Goal: Task Accomplishment & Management: Manage account settings

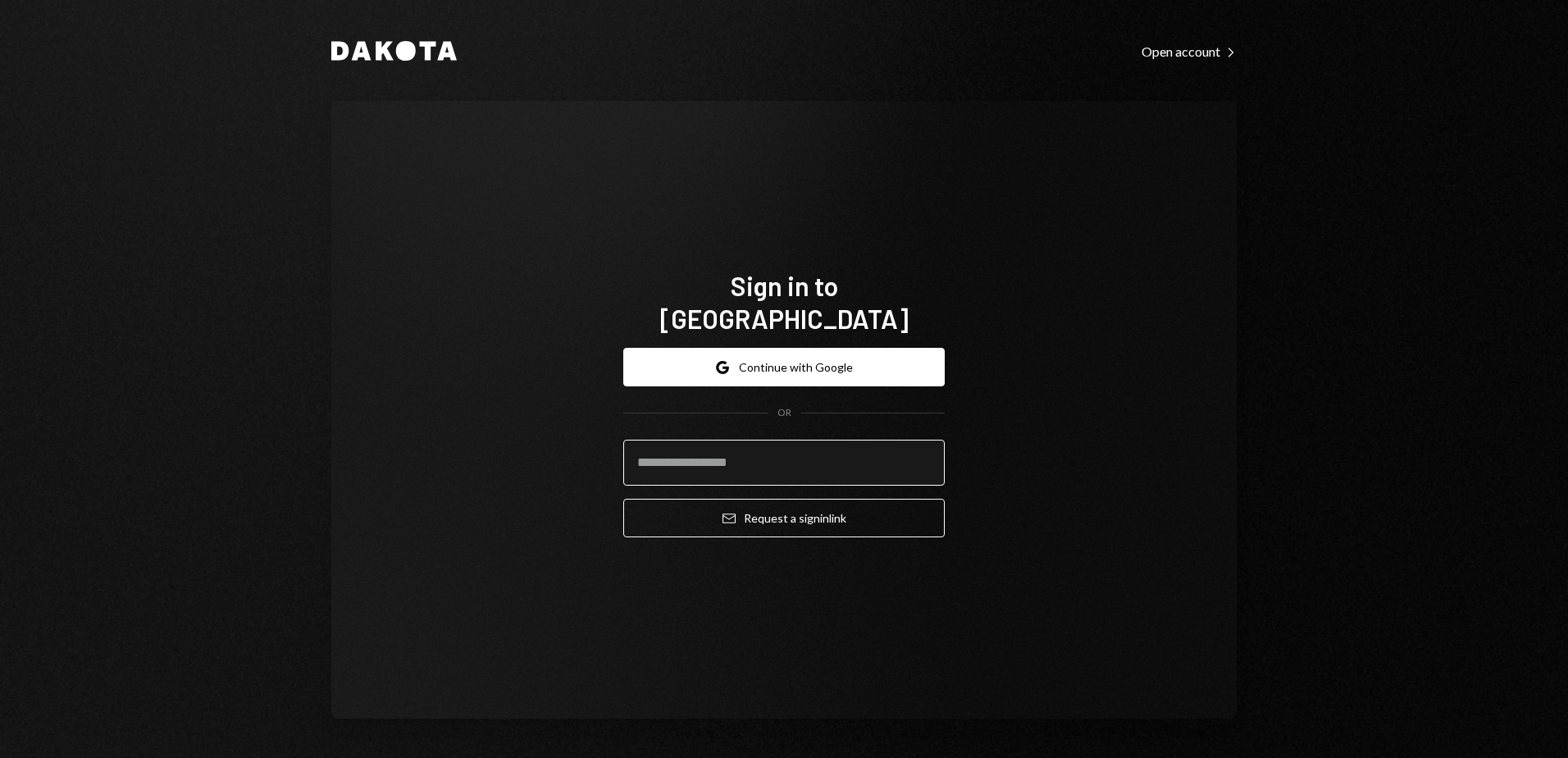
click at [775, 448] on input "email" at bounding box center [784, 462] width 322 height 46
type input "**********"
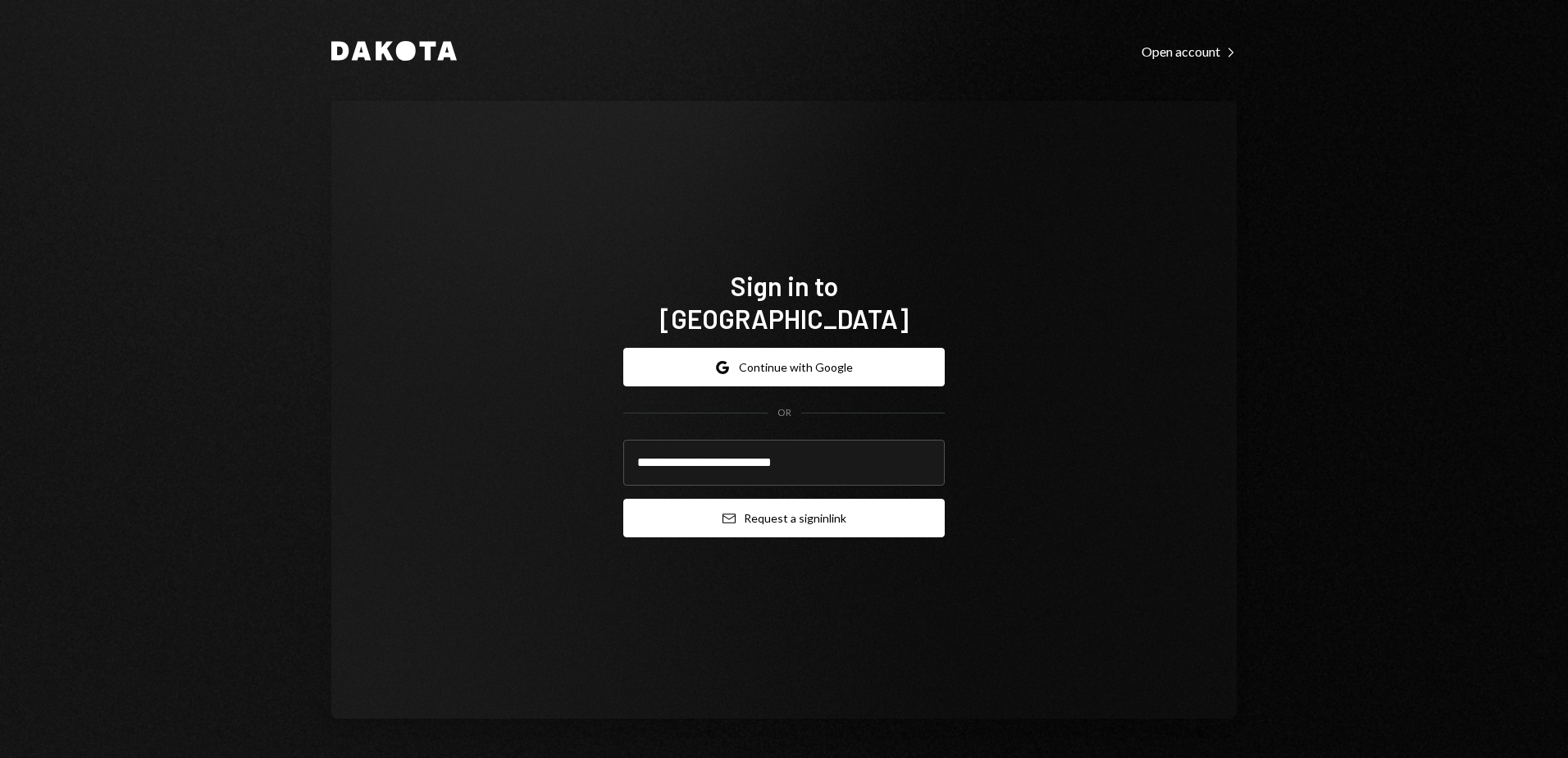
click at [758, 499] on button "Email Request a sign in link" at bounding box center [784, 518] width 322 height 38
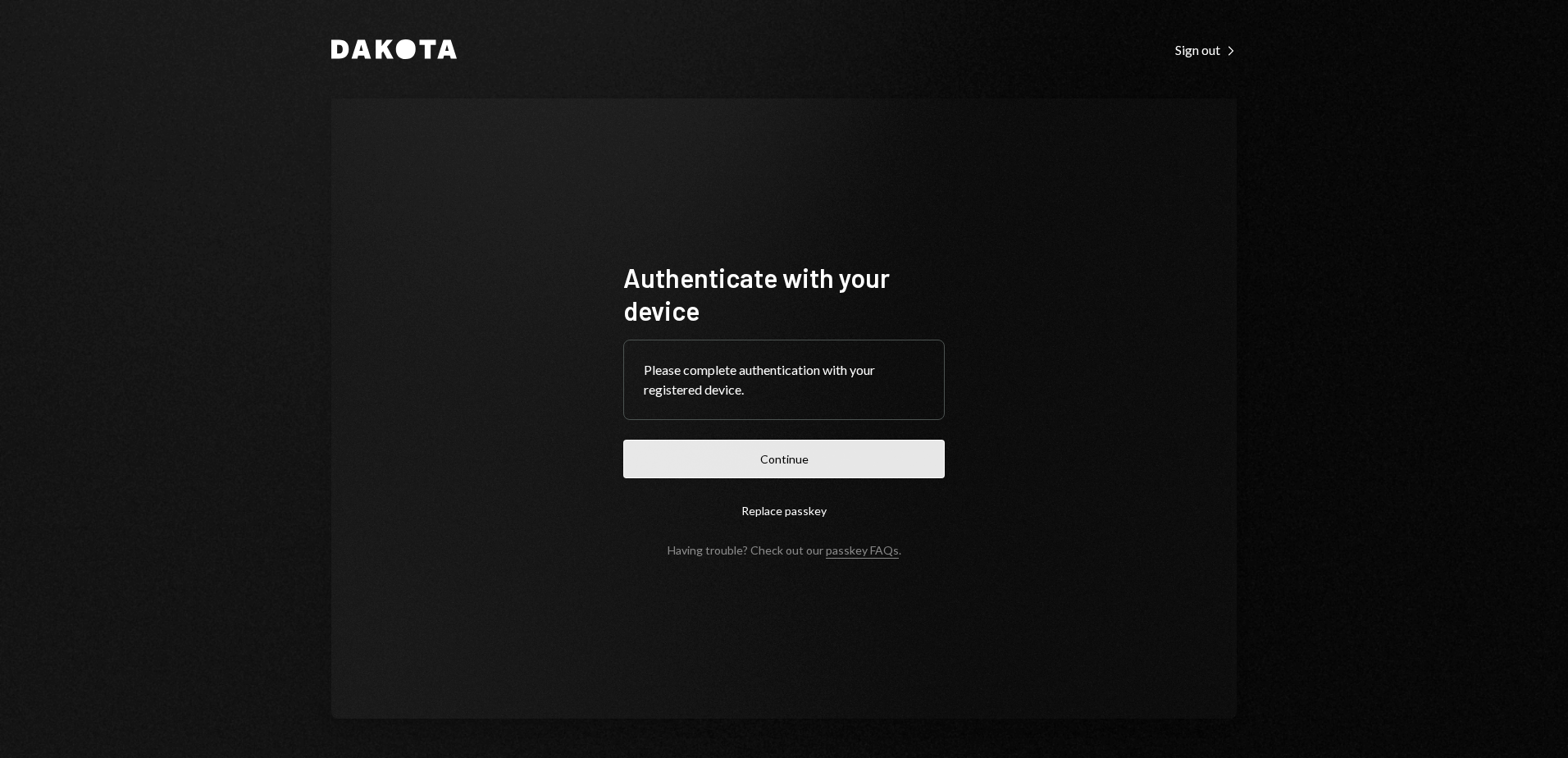
click at [869, 455] on button "Continue" at bounding box center [784, 459] width 322 height 38
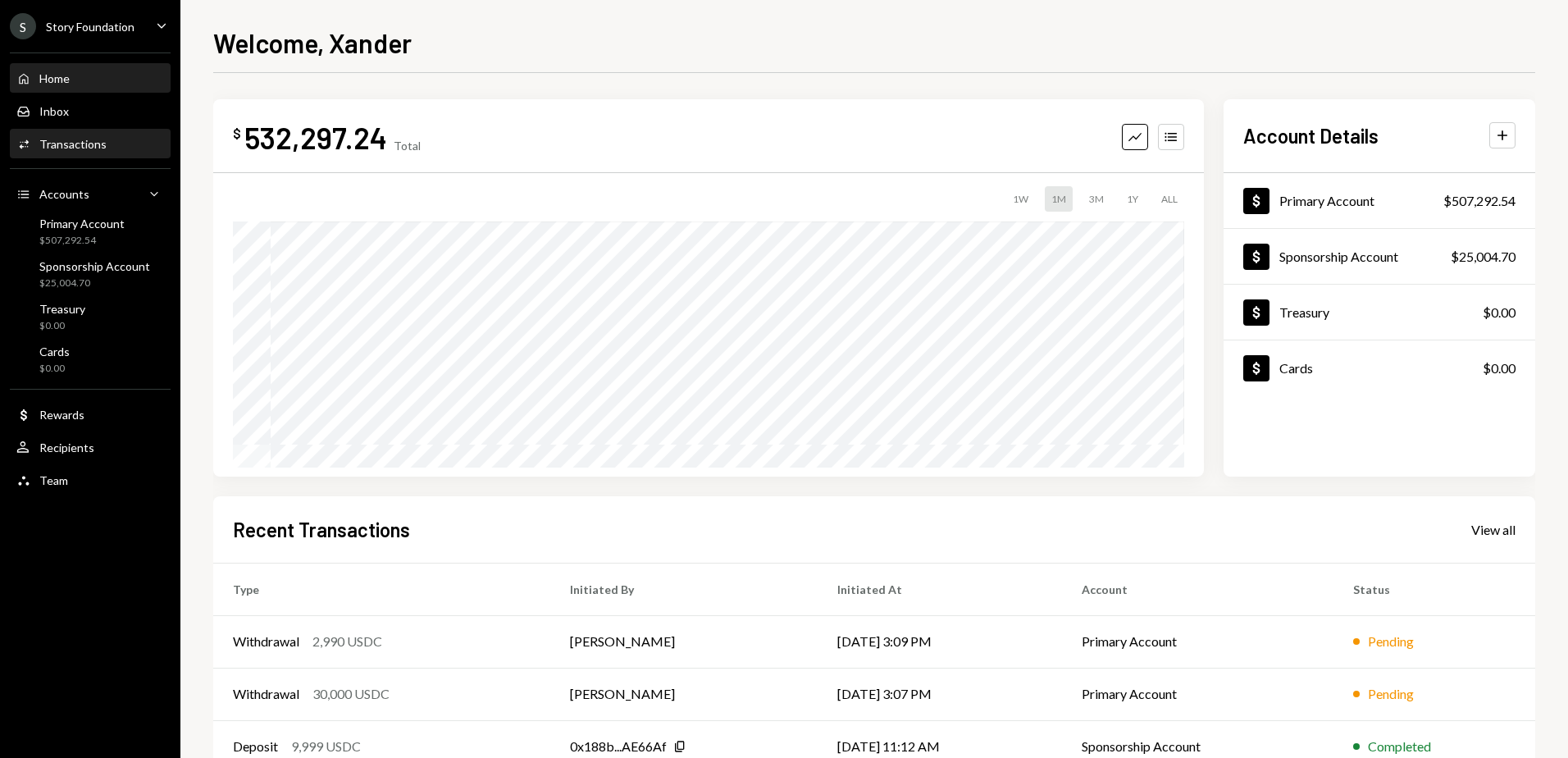
click at [106, 137] on div "Activities Transactions" at bounding box center [90, 144] width 148 height 28
drag, startPoint x: 94, startPoint y: 140, endPoint x: 78, endPoint y: 144, distance: 16.5
click at [94, 140] on div "Transactions" at bounding box center [73, 144] width 67 height 14
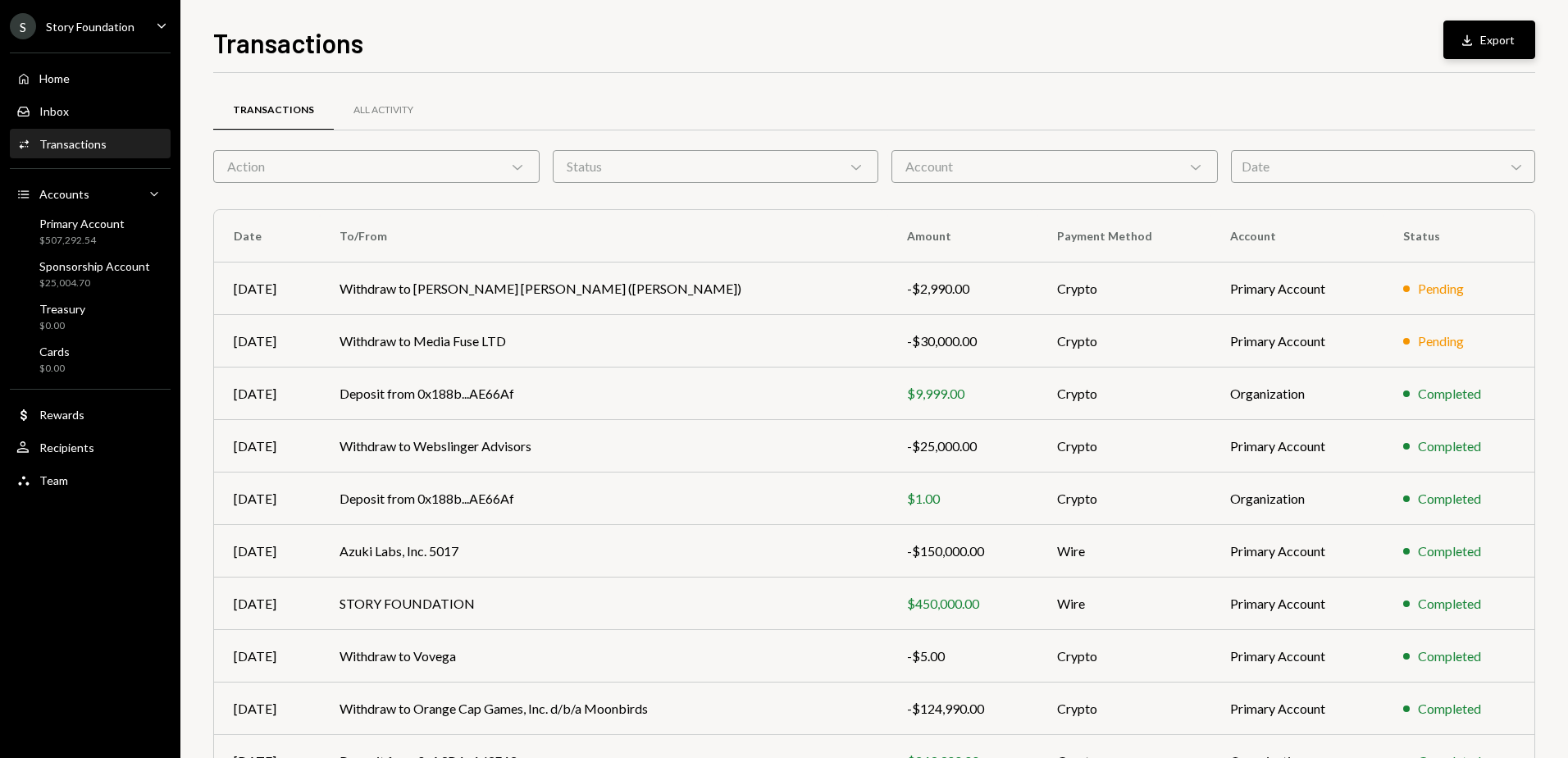
click at [1481, 28] on button "Download Export" at bounding box center [1489, 40] width 92 height 38
click at [75, 102] on div "Inbox Inbox" at bounding box center [90, 111] width 148 height 28
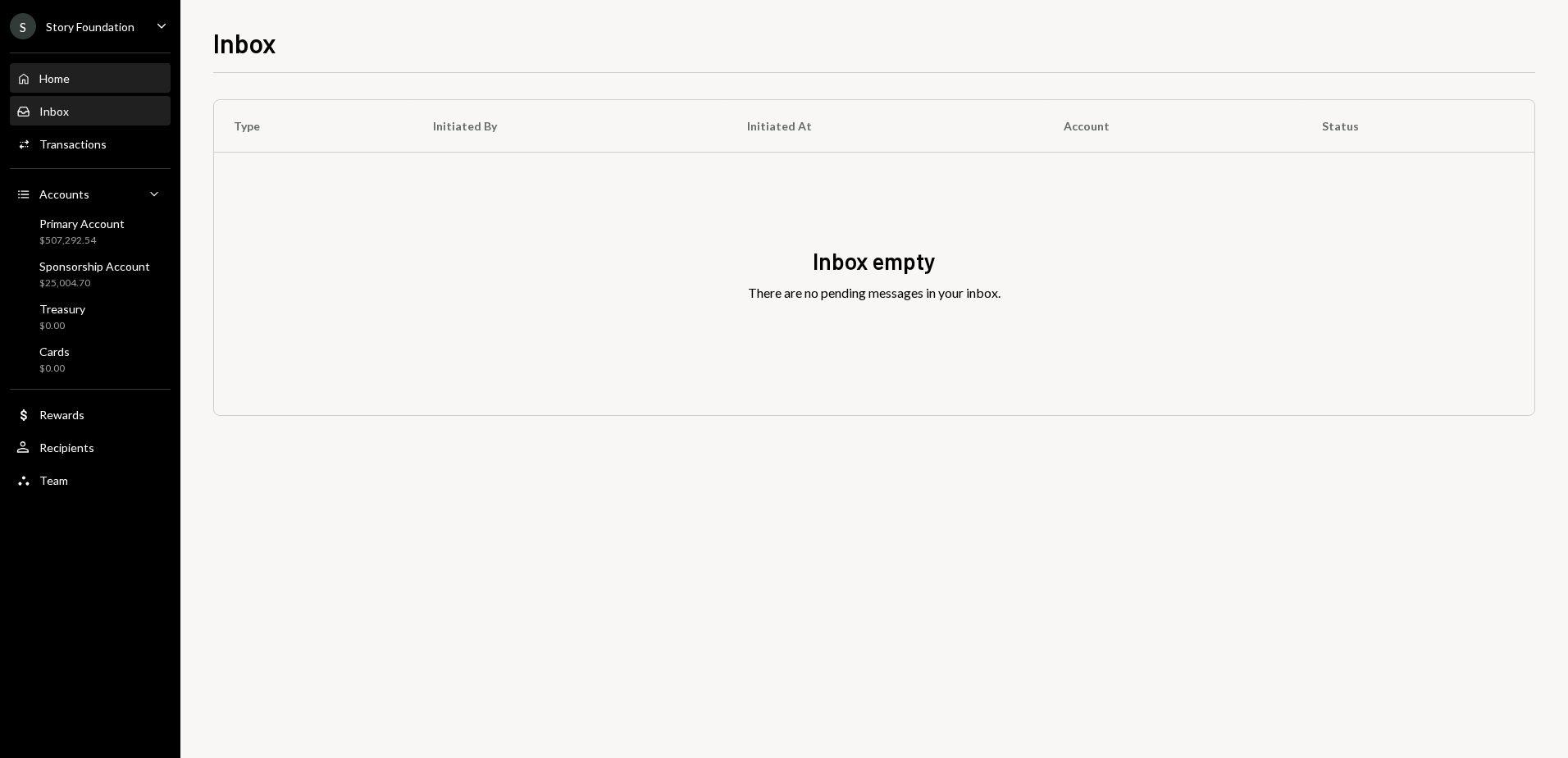
click at [75, 74] on div "Home Home" at bounding box center [90, 79] width 148 height 15
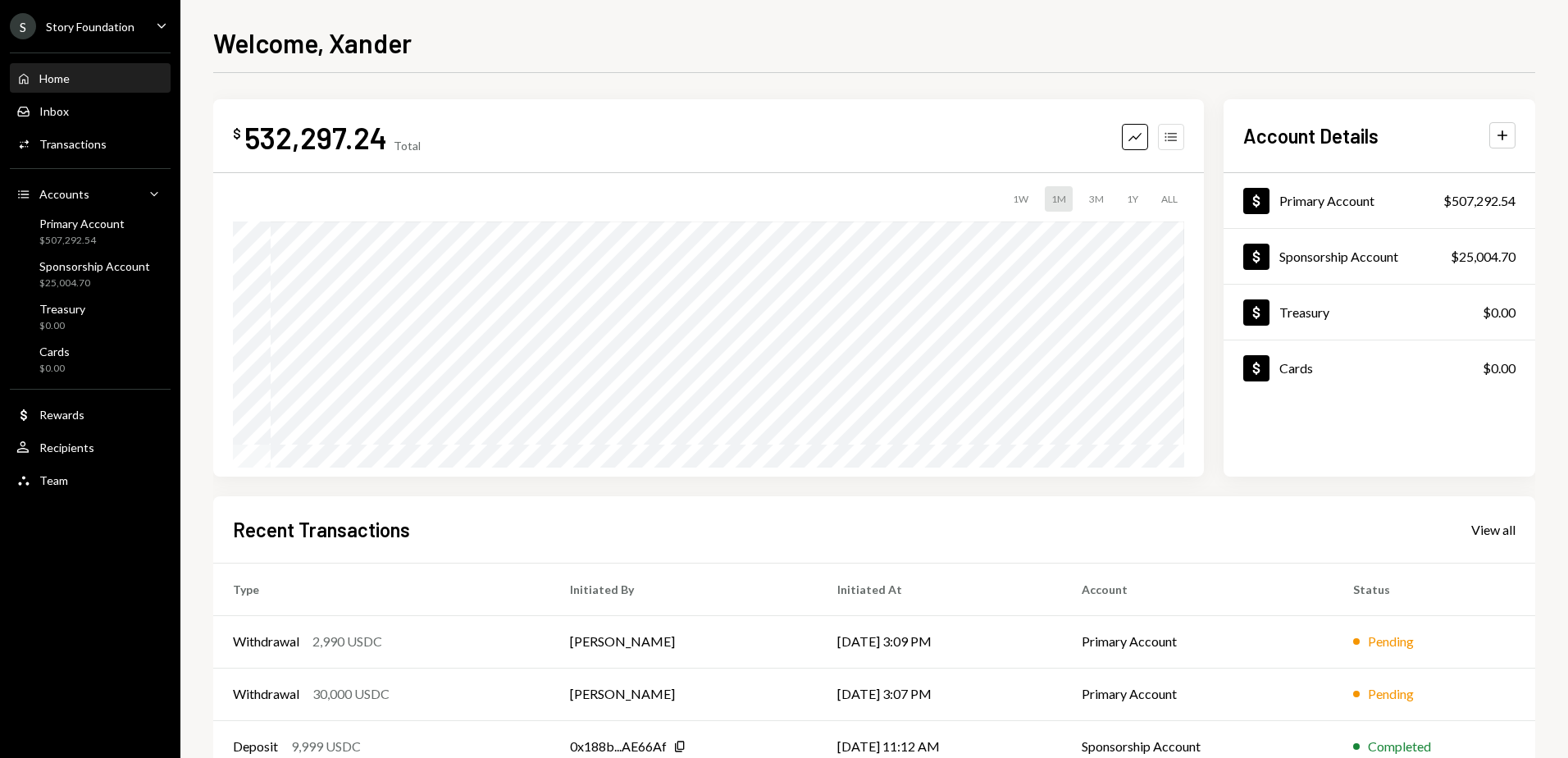
click at [1174, 130] on icon "Accounts" at bounding box center [1171, 137] width 17 height 17
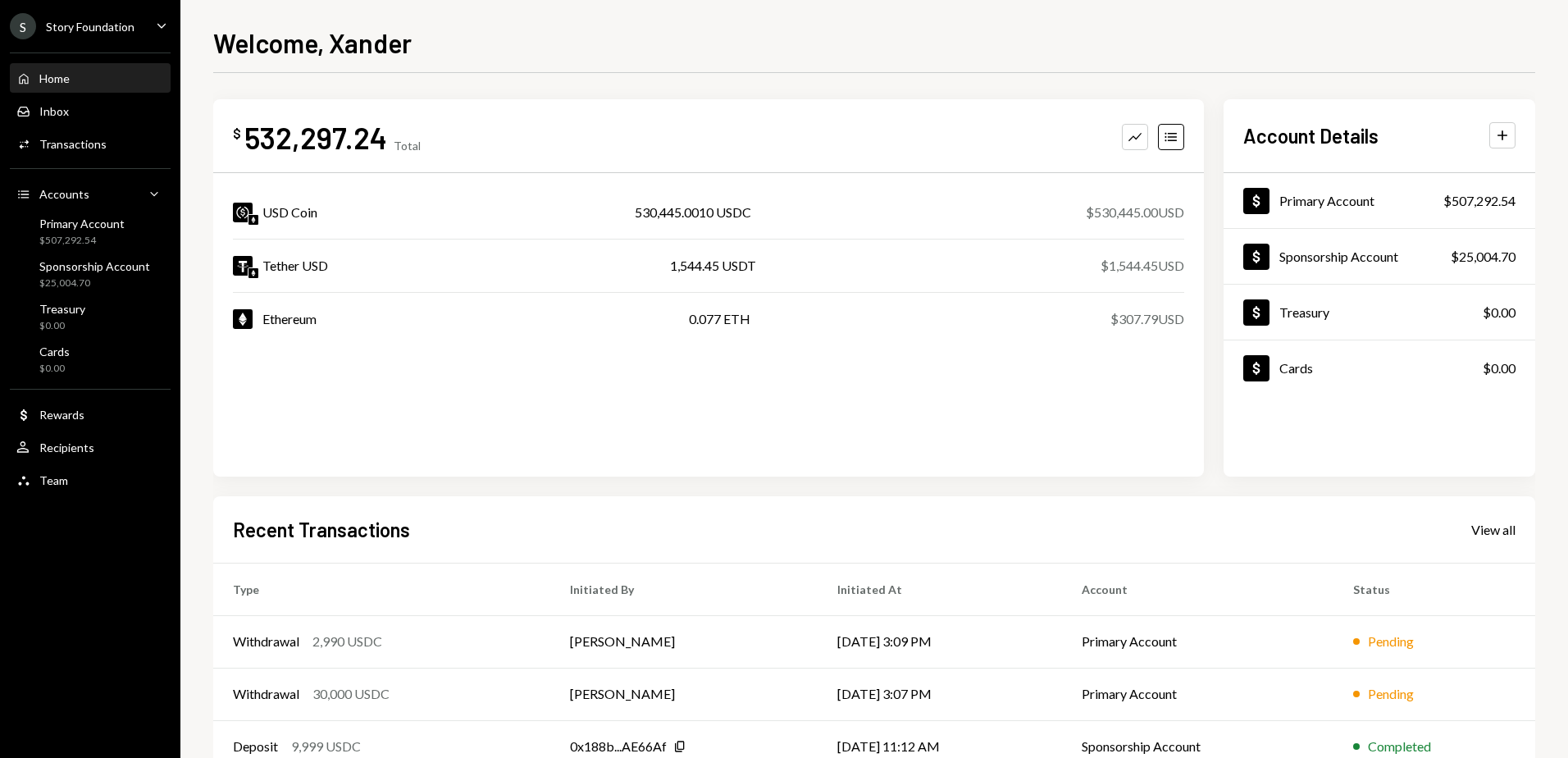
click at [798, 392] on div "$ 532,297.24 Total Graph Accounts USD Coin 530,445.0010 USDC $530,445.00 USD Te…" at bounding box center [708, 288] width 991 height 378
